Goal: Find specific page/section: Find specific page/section

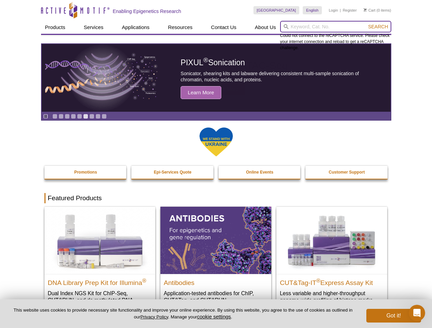
click at [336, 27] on input "search" at bounding box center [335, 27] width 111 height 12
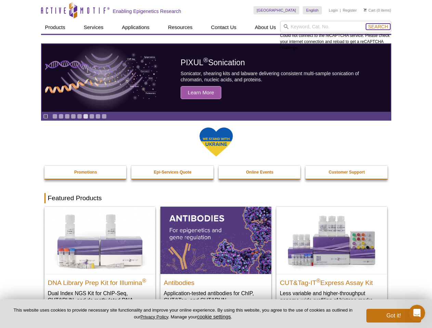
click at [378, 27] on span "Search" at bounding box center [378, 26] width 20 height 5
click at [45, 116] on icon "Pause" at bounding box center [45, 116] width 4 height 4
click at [55, 116] on link "Go to slide 1" at bounding box center [54, 116] width 5 height 5
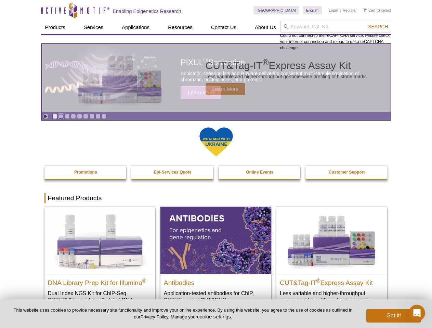
click at [61, 116] on link "Go to slide 2" at bounding box center [60, 116] width 5 height 5
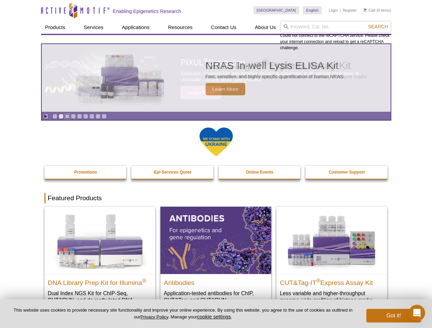
click at [67, 116] on link "Go to slide 3" at bounding box center [67, 116] width 5 height 5
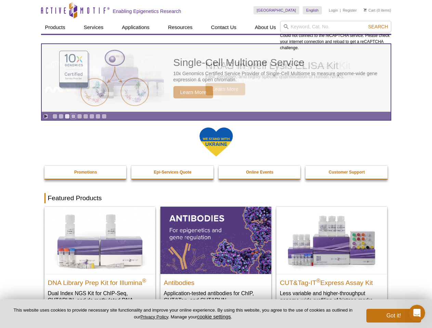
click at [73, 116] on link "Go to slide 4" at bounding box center [73, 116] width 5 height 5
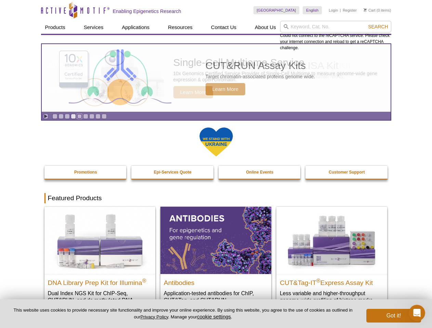
click at [79, 116] on link "Go to slide 5" at bounding box center [79, 116] width 5 height 5
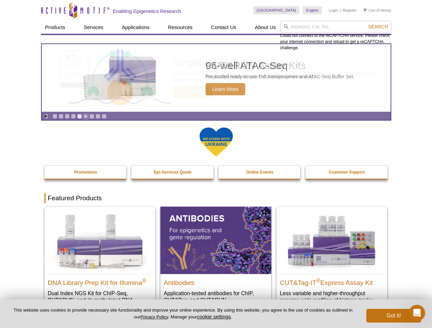
click at [86, 116] on link "Go to slide 6" at bounding box center [85, 116] width 5 height 5
click at [92, 116] on link "Go to slide 7" at bounding box center [91, 116] width 5 height 5
